Goal: Task Accomplishment & Management: Use online tool/utility

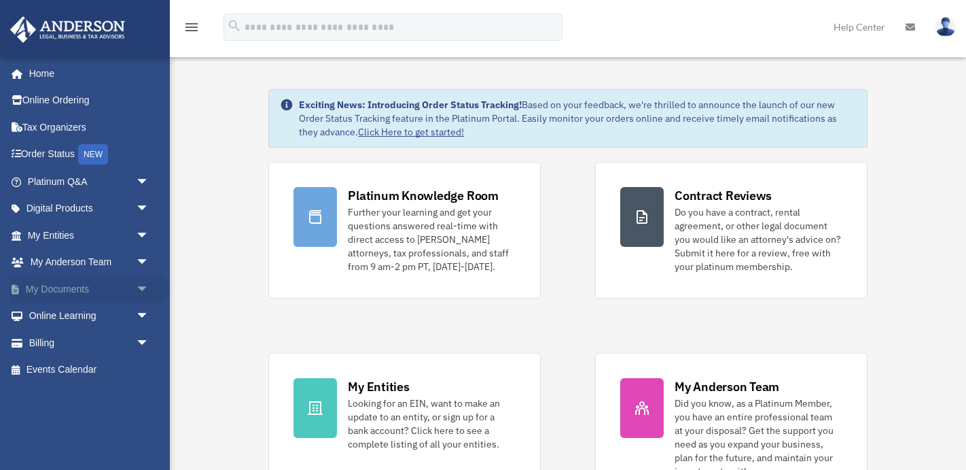
click at [141, 287] on span "arrow_drop_down" at bounding box center [149, 289] width 27 height 28
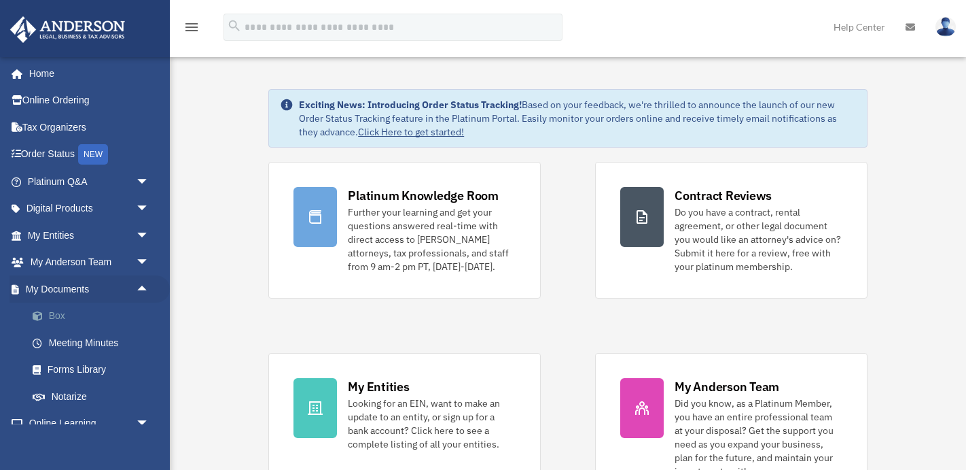
click at [62, 315] on link "Box" at bounding box center [94, 315] width 151 height 27
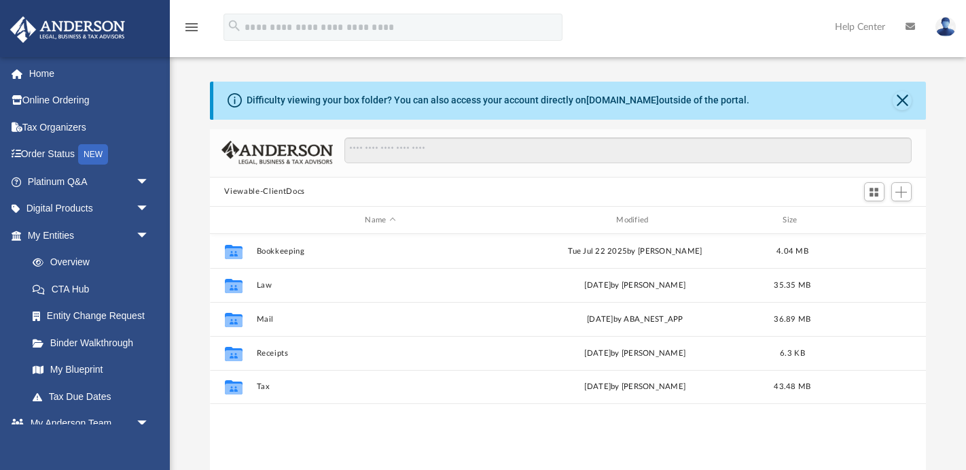
scroll to position [308, 716]
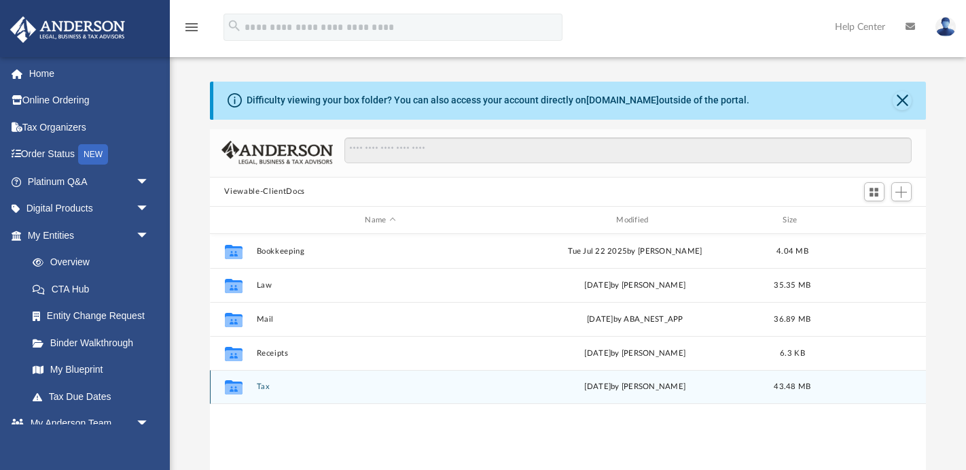
click at [266, 387] on button "Tax" at bounding box center [380, 387] width 249 height 9
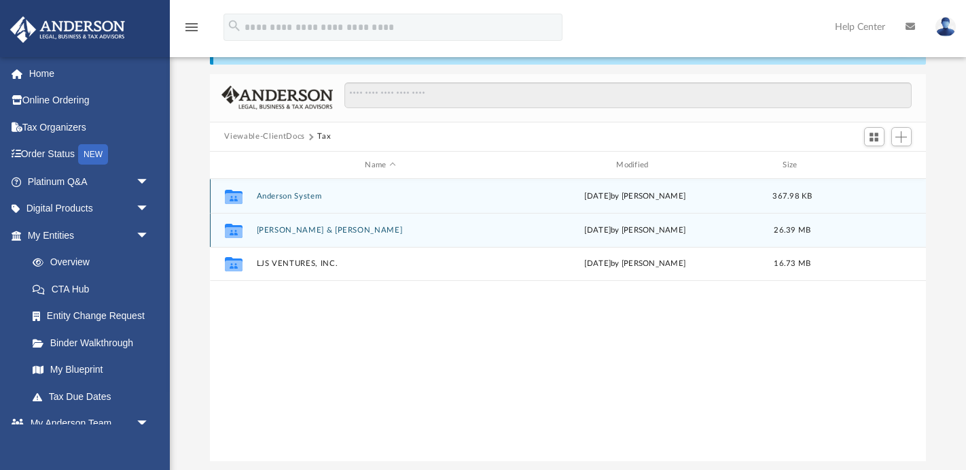
scroll to position [62, 0]
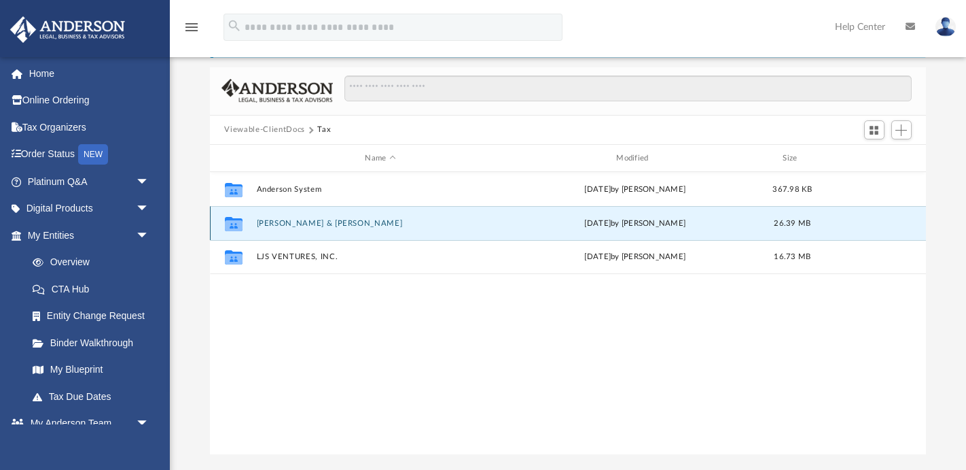
click at [286, 222] on button "[PERSON_NAME] & [PERSON_NAME]" at bounding box center [380, 223] width 249 height 9
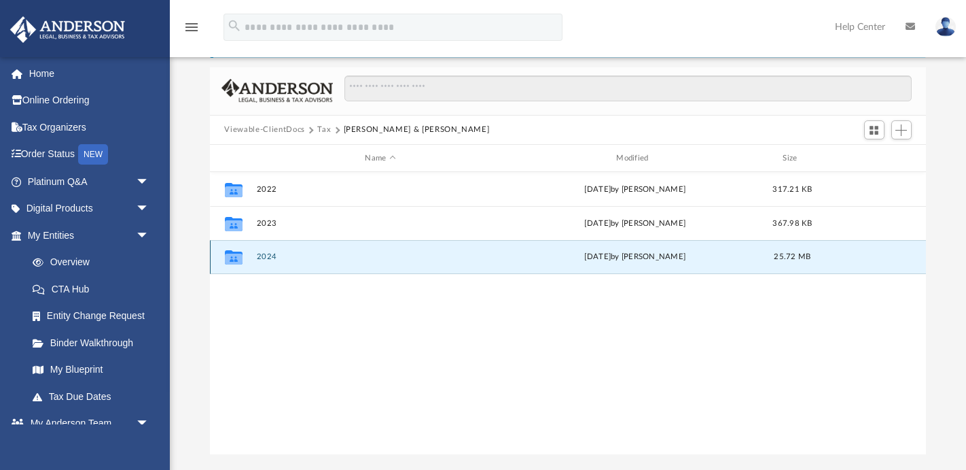
click at [269, 257] on button "2024" at bounding box center [380, 257] width 249 height 9
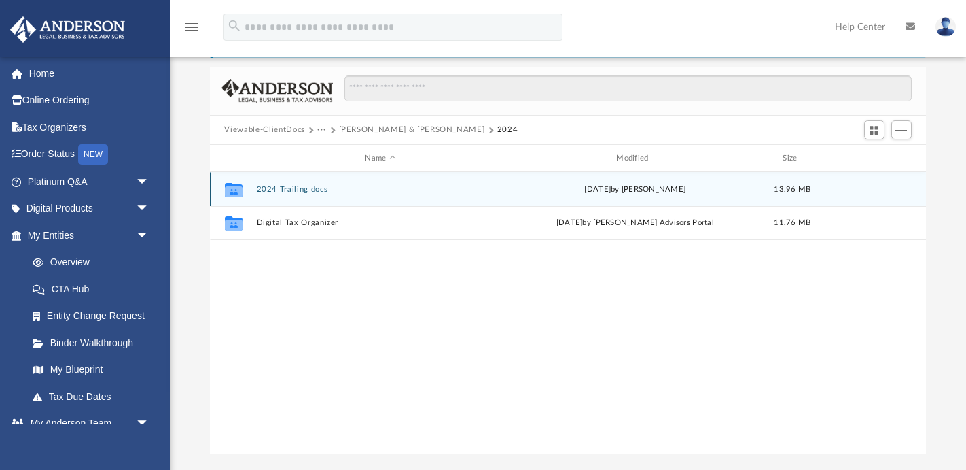
click at [297, 192] on button "2024 Trailing docs" at bounding box center [380, 189] width 249 height 9
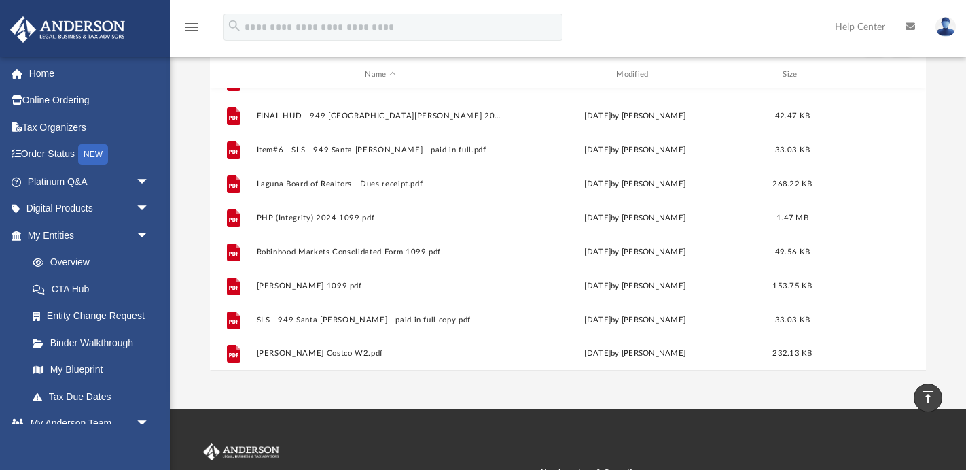
scroll to position [0, 0]
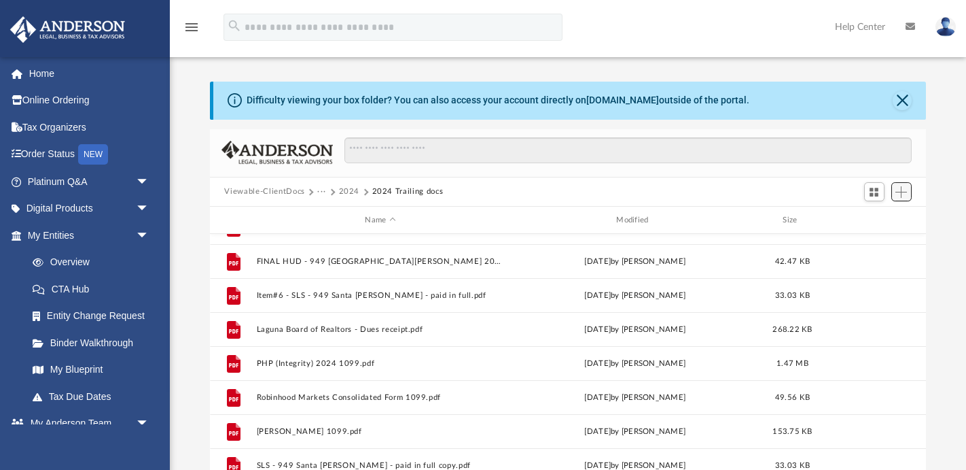
click at [905, 190] on span "Add" at bounding box center [902, 192] width 12 height 12
click at [879, 218] on li "Upload" at bounding box center [881, 218] width 43 height 14
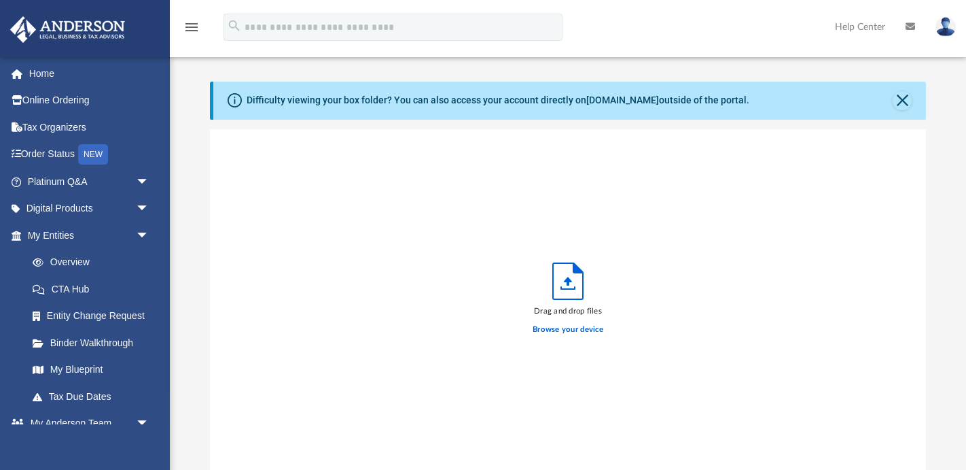
scroll to position [344, 716]
click at [551, 331] on label "Browse your device" at bounding box center [568, 329] width 71 height 12
click at [0, 0] on input "Browse your device" at bounding box center [0, 0] width 0 height 0
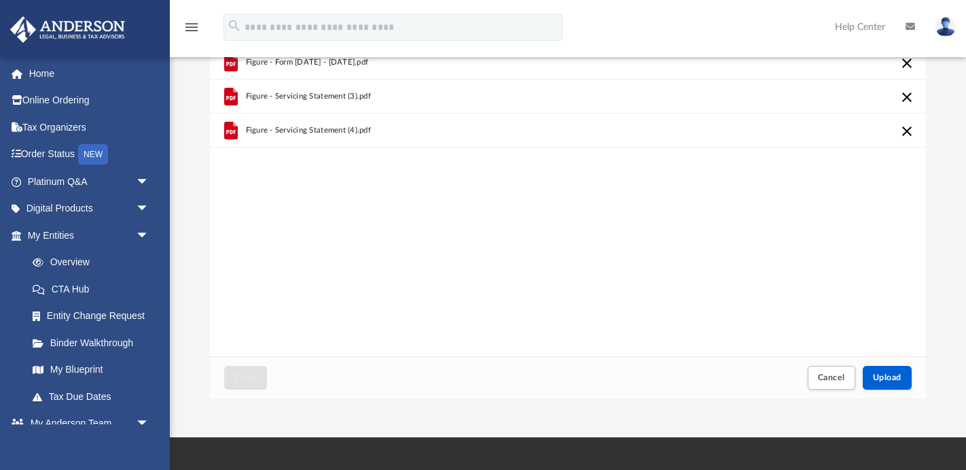
scroll to position [327, 0]
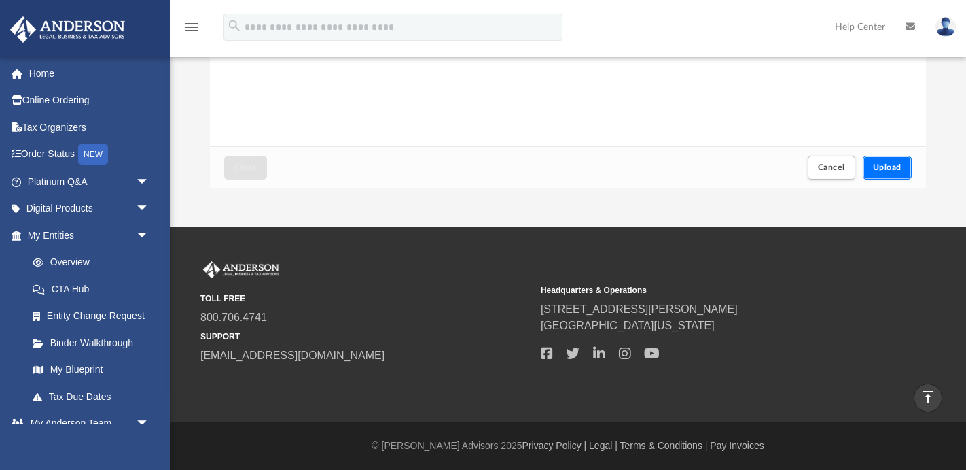
click at [889, 171] on span "Upload" at bounding box center [887, 167] width 29 height 8
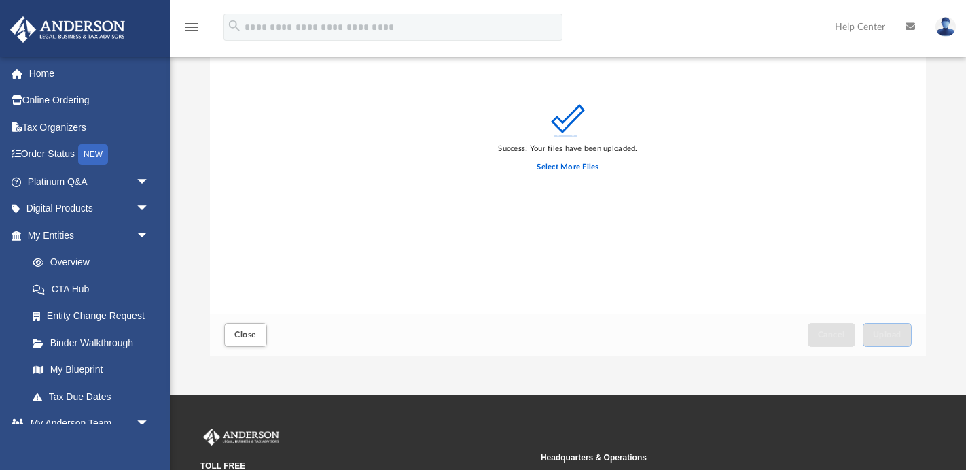
scroll to position [158, 0]
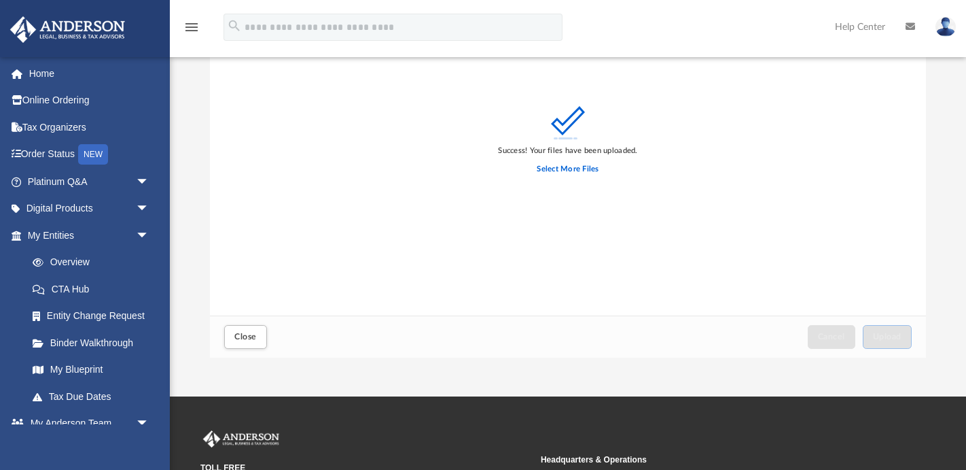
click at [739, 262] on div "Success! Your files have been uploaded. Select More Files" at bounding box center [568, 143] width 717 height 345
click at [243, 339] on span "Close" at bounding box center [245, 336] width 22 height 8
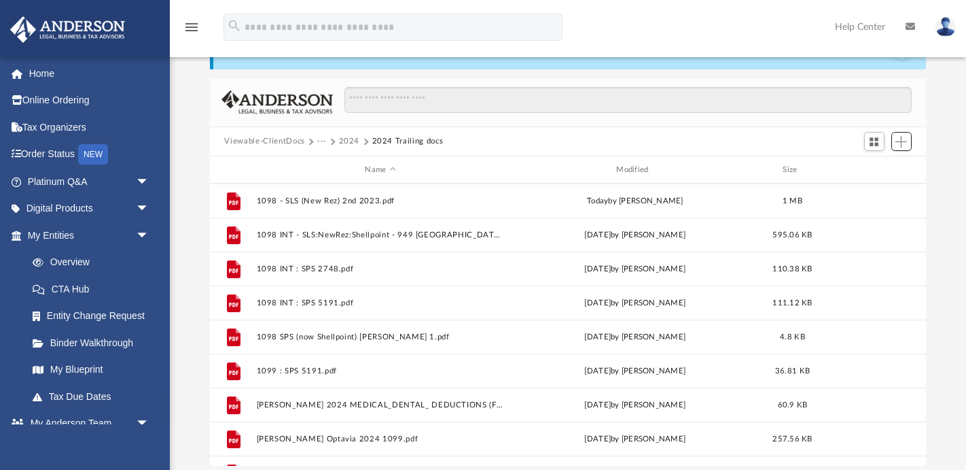
scroll to position [39, 0]
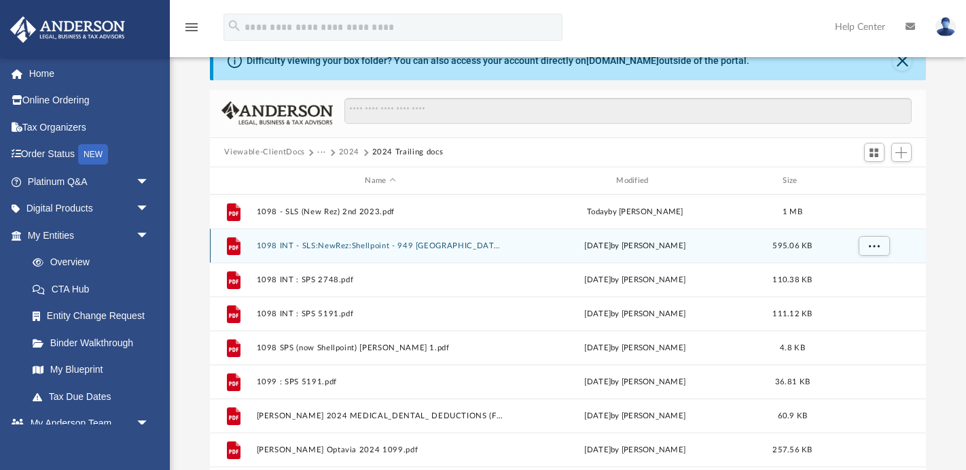
click at [311, 241] on button "1098 INT - SLS:NewRez:Shellpoint - 949 Santa Ana 2024.pdf" at bounding box center [380, 245] width 249 height 9
